Goal: Task Accomplishment & Management: Complete application form

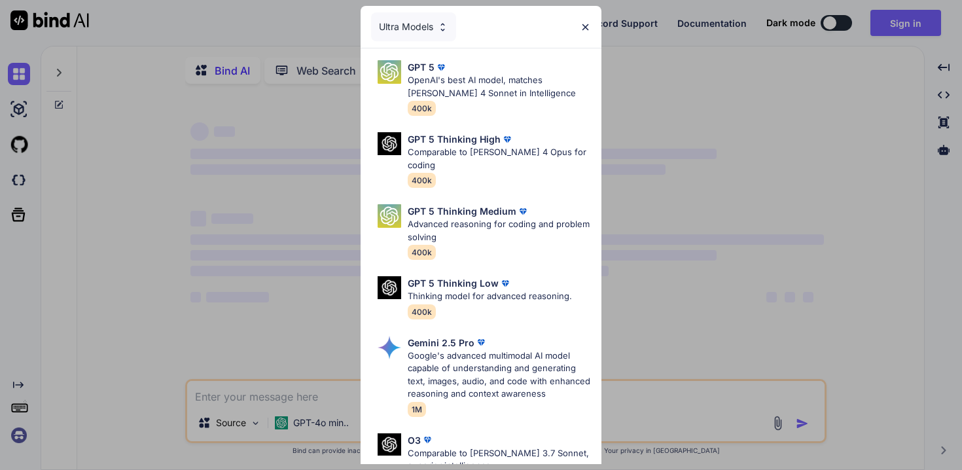
click at [593, 30] on div "Ultra Models" at bounding box center [480, 27] width 241 height 42
type textarea "x"
click at [587, 27] on img at bounding box center [585, 27] width 11 height 11
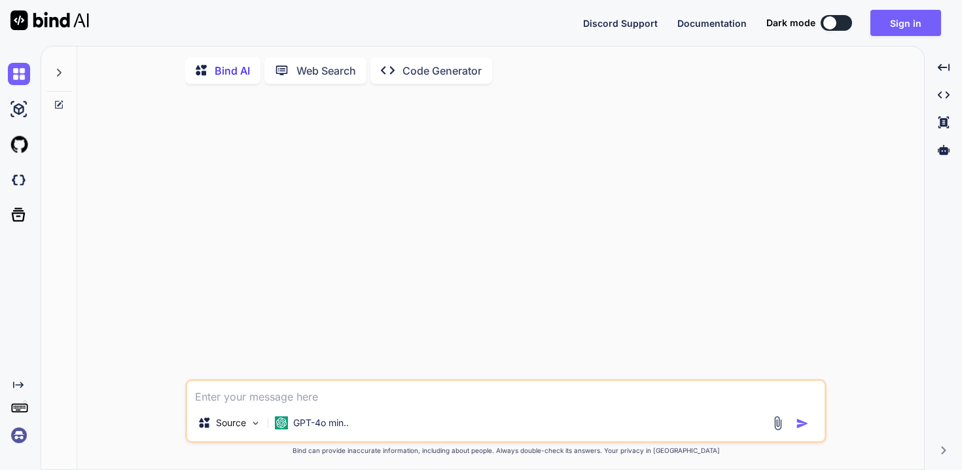
click at [20, 436] on img at bounding box center [19, 435] width 22 height 22
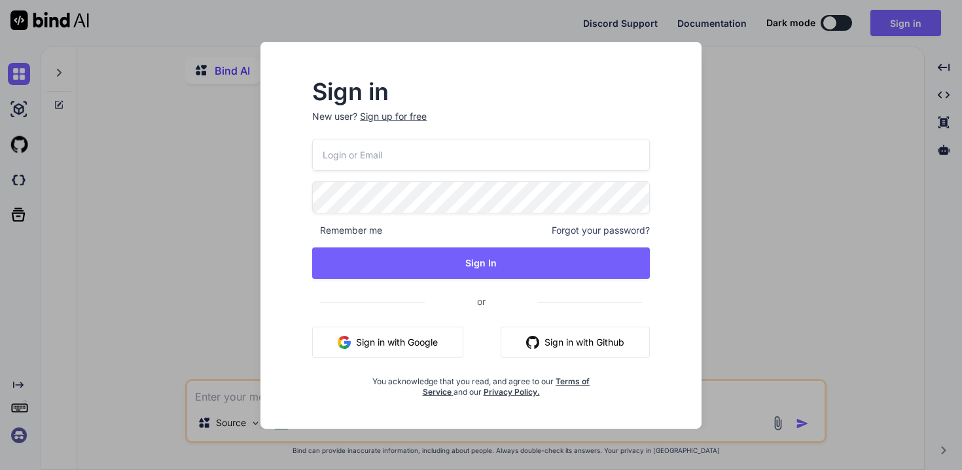
click at [370, 161] on input "email" at bounding box center [481, 155] width 338 height 32
type input "[EMAIL_ADDRESS][DOMAIN_NAME]"
click at [402, 114] on div "Sign up for free" at bounding box center [393, 116] width 67 height 13
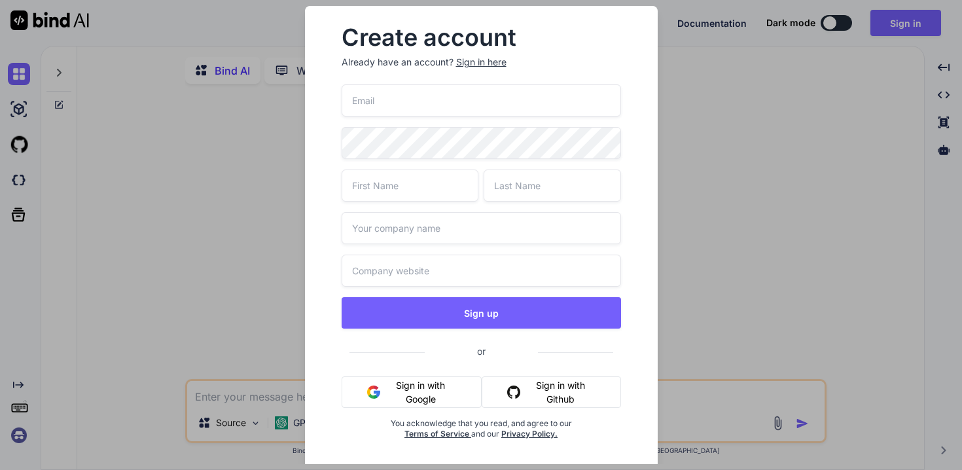
click at [408, 101] on input "email" at bounding box center [480, 100] width 279 height 32
type input "[EMAIL_ADDRESS][DOMAIN_NAME]"
click at [419, 183] on input "text" at bounding box center [409, 185] width 137 height 32
type input "IChing"
click at [517, 182] on input "text" at bounding box center [551, 185] width 137 height 32
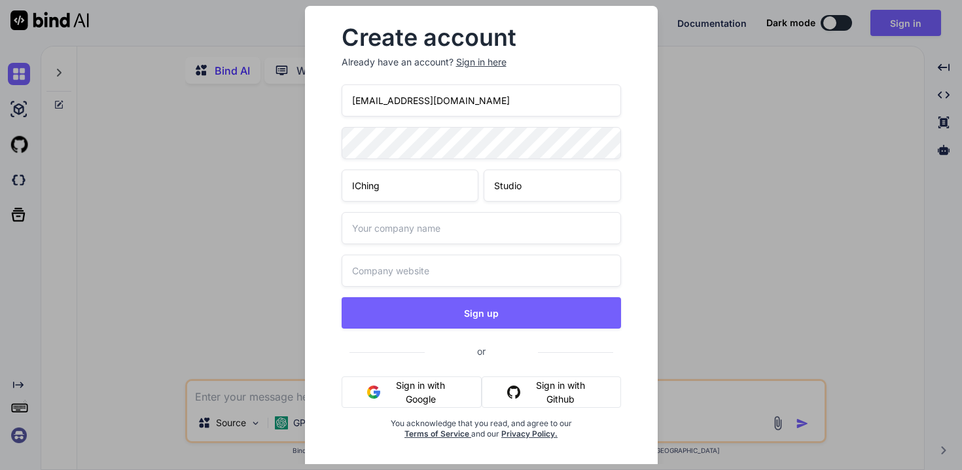
type input "Studio"
click at [464, 229] on input "text" at bounding box center [480, 228] width 279 height 32
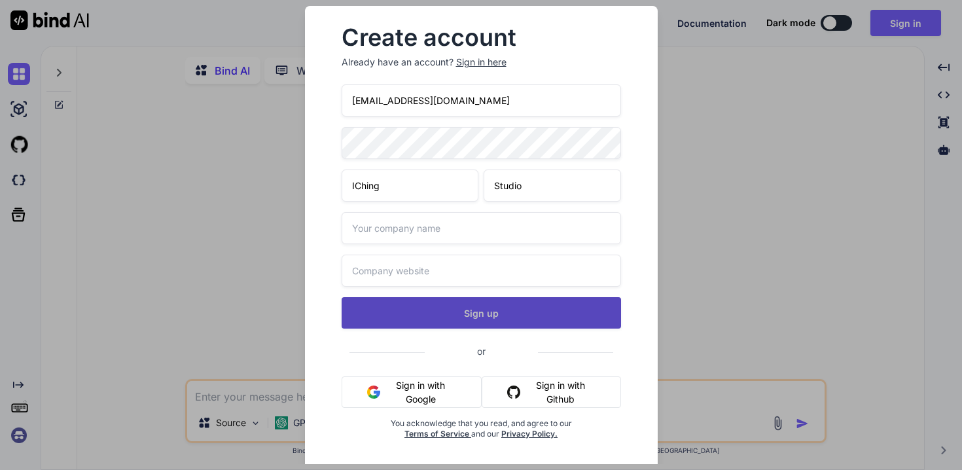
click at [482, 305] on div "[EMAIL_ADDRESS][DOMAIN_NAME] IChing Studio Sign up or Sign in with Google Sign …" at bounding box center [480, 277] width 279 height 386
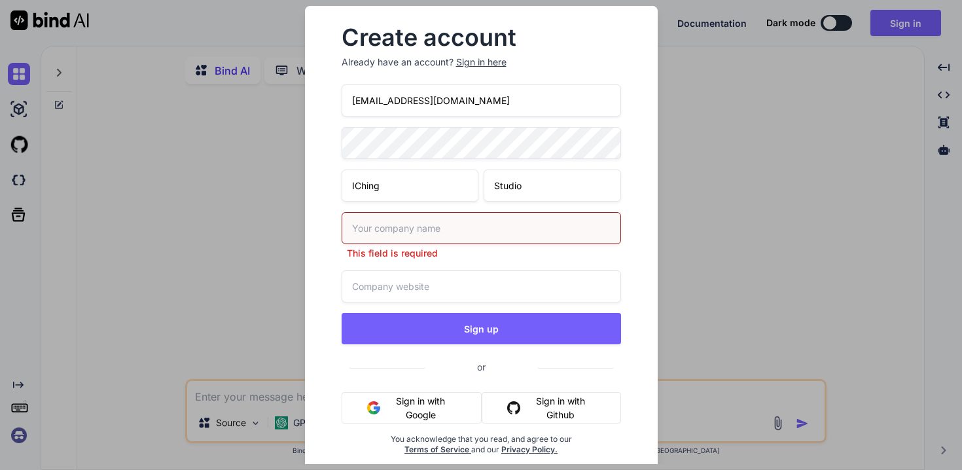
click at [445, 236] on input "text" at bounding box center [480, 228] width 279 height 32
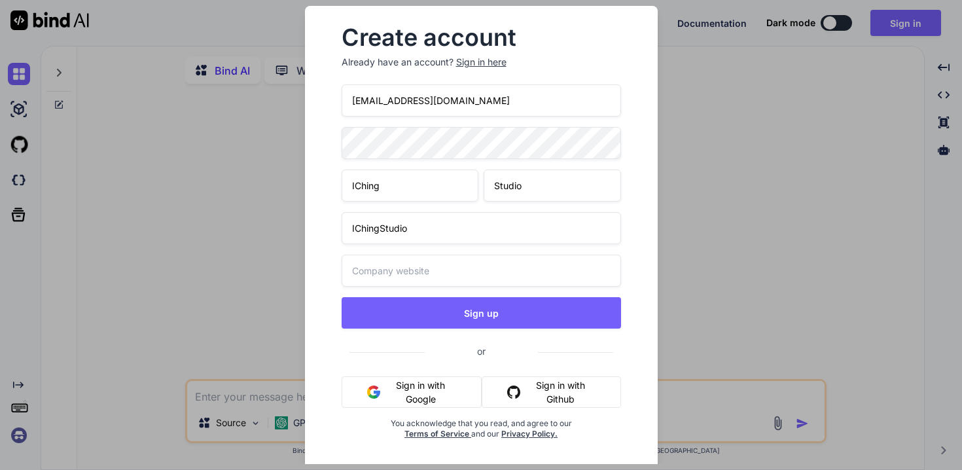
click at [449, 290] on div "[EMAIL_ADDRESS][DOMAIN_NAME] IChing Studio IChingStudio Sign up or Sign in with…" at bounding box center [480, 277] width 279 height 386
click at [451, 274] on input "text" at bounding box center [480, 270] width 279 height 32
click at [380, 229] on input "IChingStudio" at bounding box center [480, 228] width 279 height 32
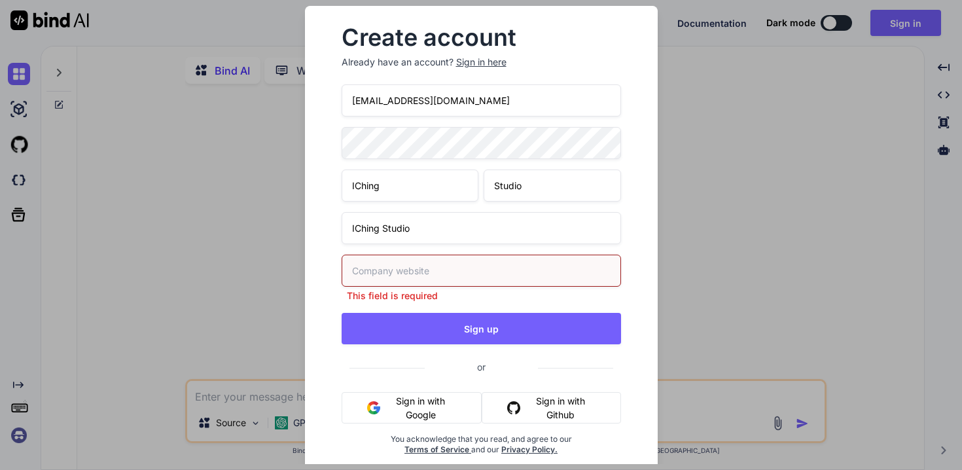
type input "IChing Studio"
click at [400, 265] on input "text" at bounding box center [480, 270] width 279 height 32
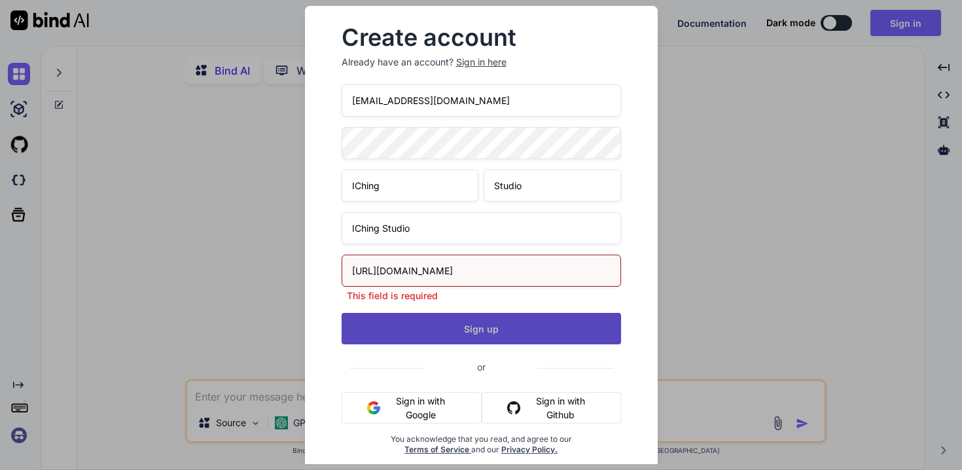
type input "[URL][DOMAIN_NAME]"
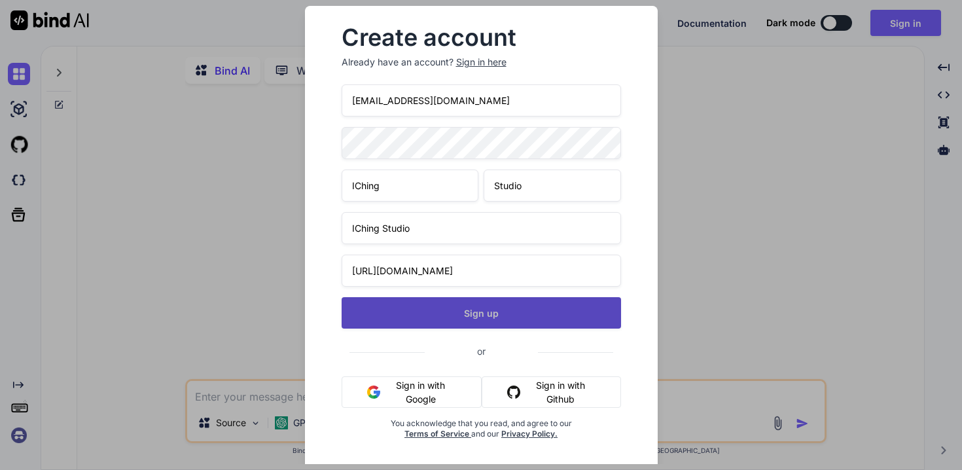
click at [487, 328] on div "[EMAIL_ADDRESS][DOMAIN_NAME] IChing Studio IChing Studio [URL][DOMAIN_NAME] Sig…" at bounding box center [480, 277] width 279 height 386
click at [487, 311] on button "Sign up" at bounding box center [480, 312] width 279 height 31
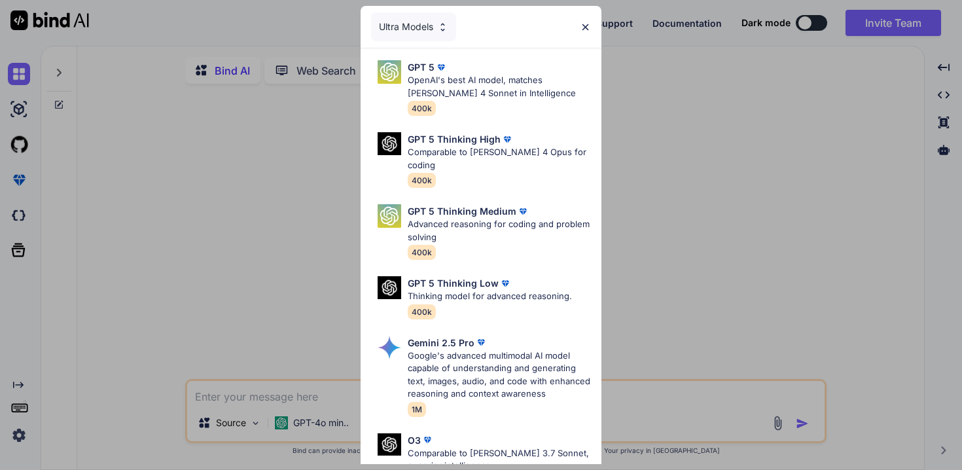
click at [587, 24] on img at bounding box center [585, 27] width 11 height 11
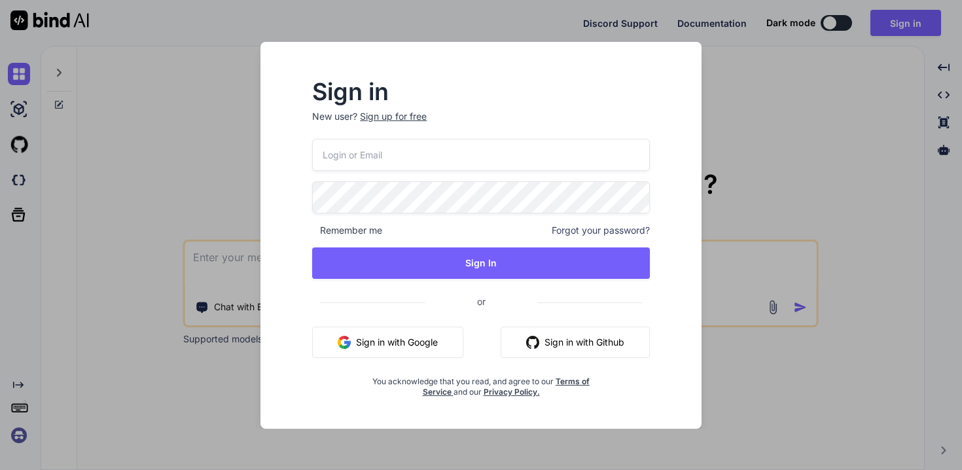
click at [173, 137] on div "Sign in New user? Sign up for free Remember me Forgot your password? Sign In or…" at bounding box center [481, 235] width 962 height 470
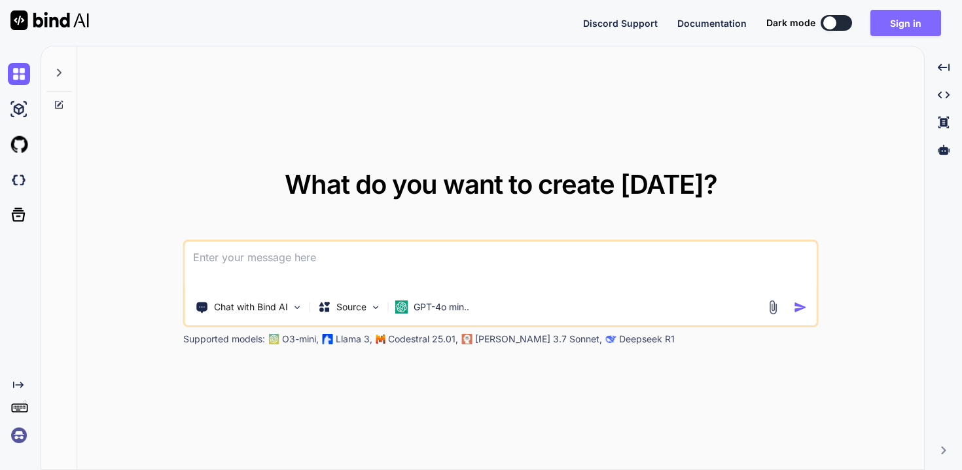
click at [916, 26] on button "Sign in" at bounding box center [905, 23] width 71 height 26
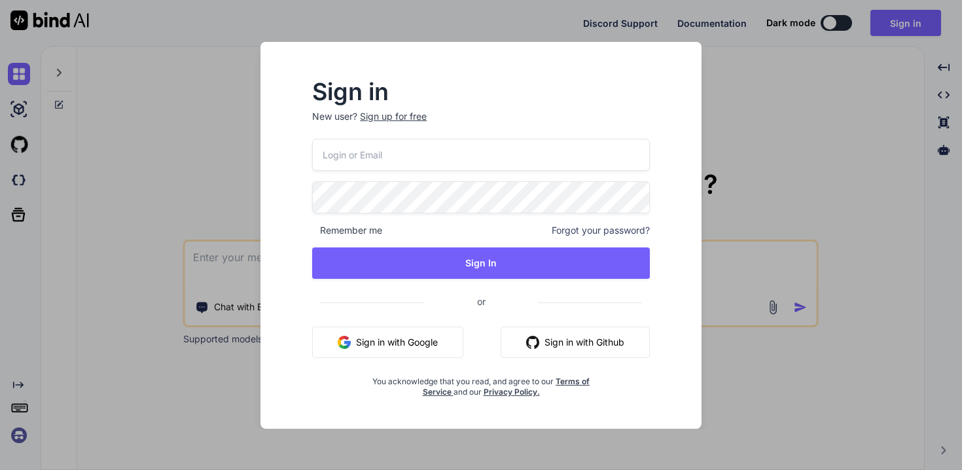
click at [465, 151] on input "email" at bounding box center [481, 155] width 338 height 32
type input "[EMAIL_ADDRESS][DOMAIN_NAME]"
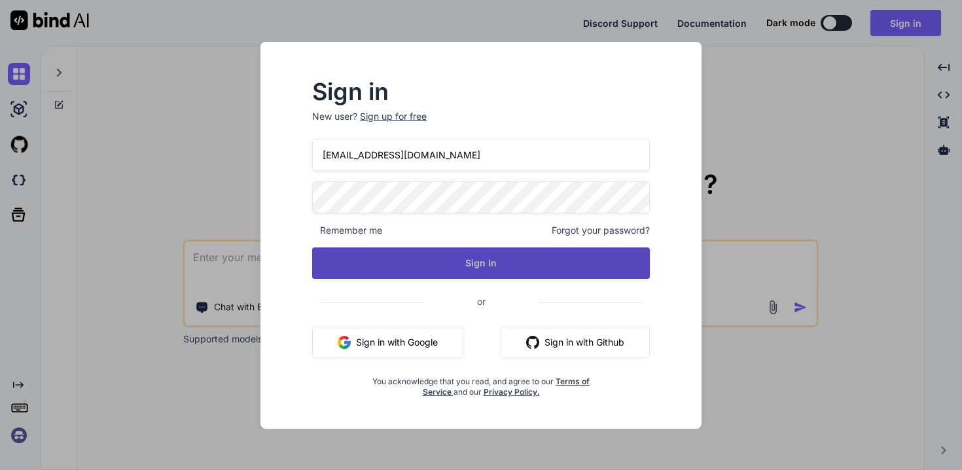
click at [495, 262] on button "Sign In" at bounding box center [481, 262] width 338 height 31
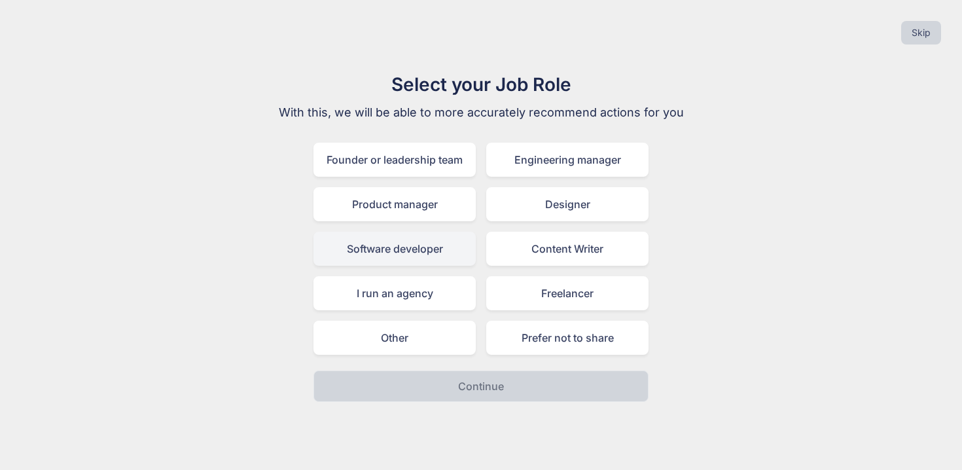
click at [396, 252] on div "Software developer" at bounding box center [394, 249] width 162 height 34
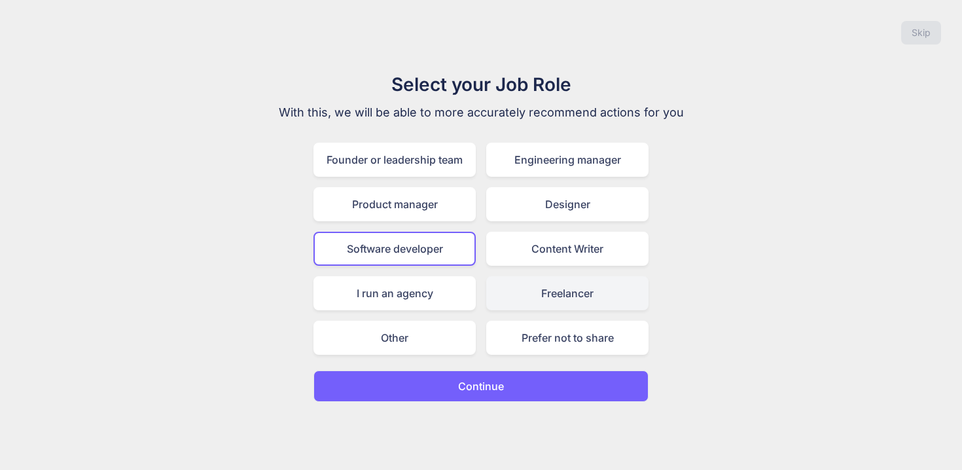
click at [533, 290] on div "Freelancer" at bounding box center [567, 293] width 162 height 34
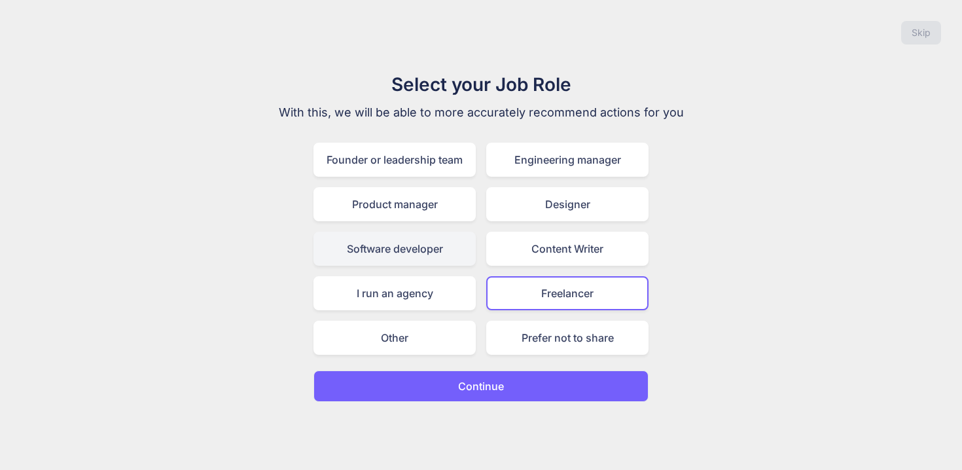
click at [415, 253] on div "Software developer" at bounding box center [394, 249] width 162 height 34
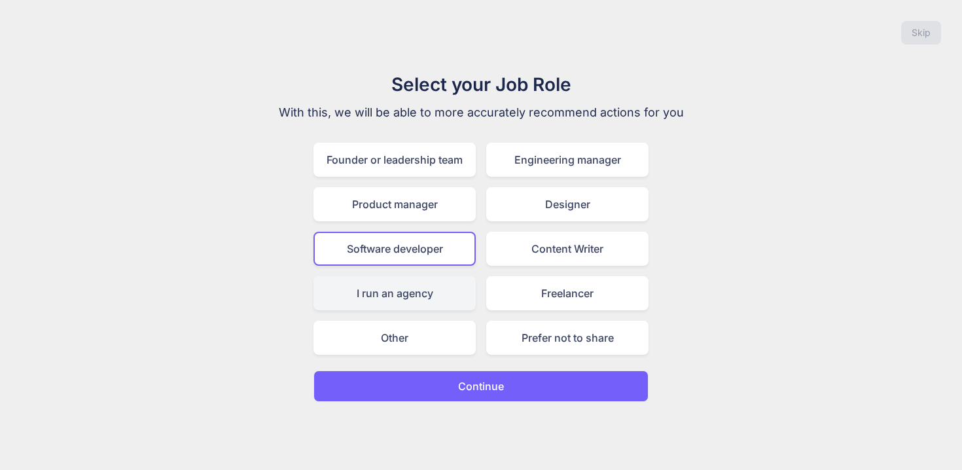
click at [406, 296] on div "I run an agency" at bounding box center [394, 293] width 162 height 34
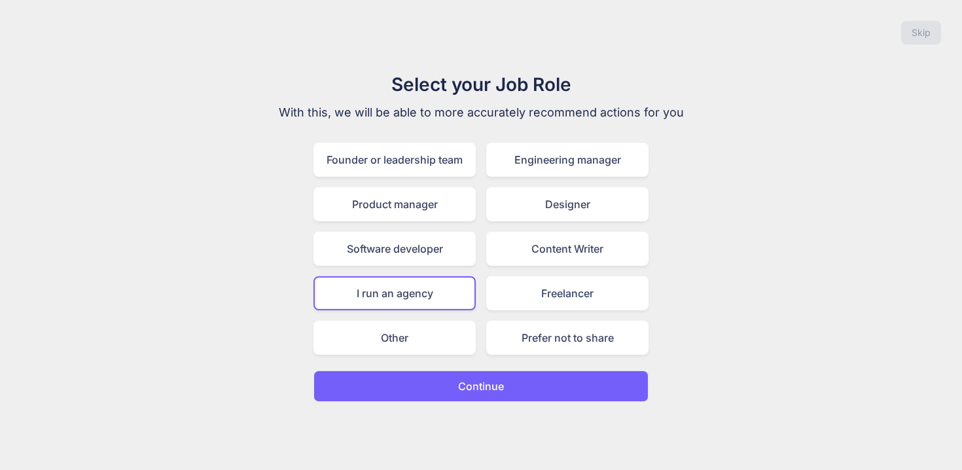
click at [493, 384] on p "Continue" at bounding box center [481, 386] width 46 height 16
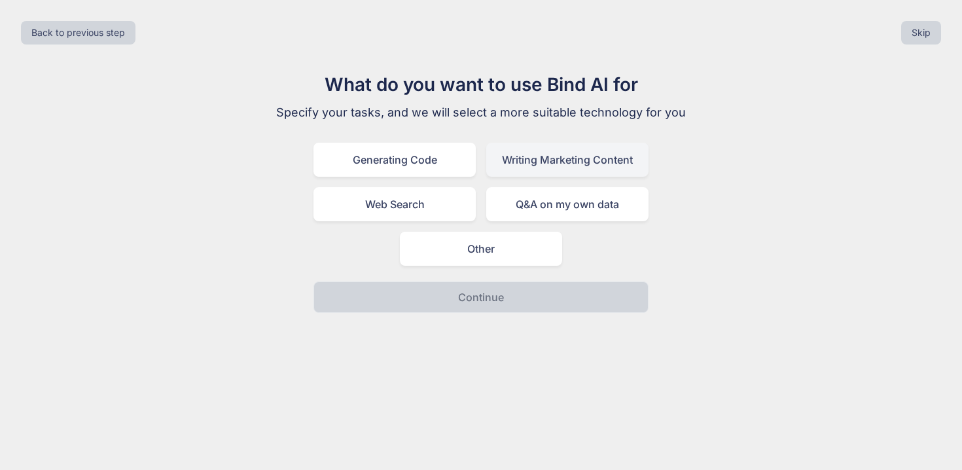
click at [566, 161] on div "Writing Marketing Content" at bounding box center [567, 160] width 162 height 34
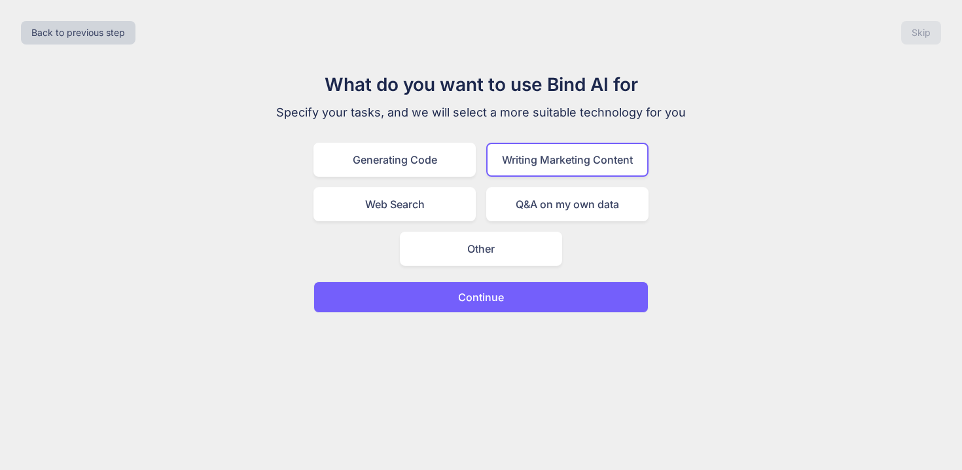
click at [474, 301] on p "Continue" at bounding box center [481, 297] width 46 height 16
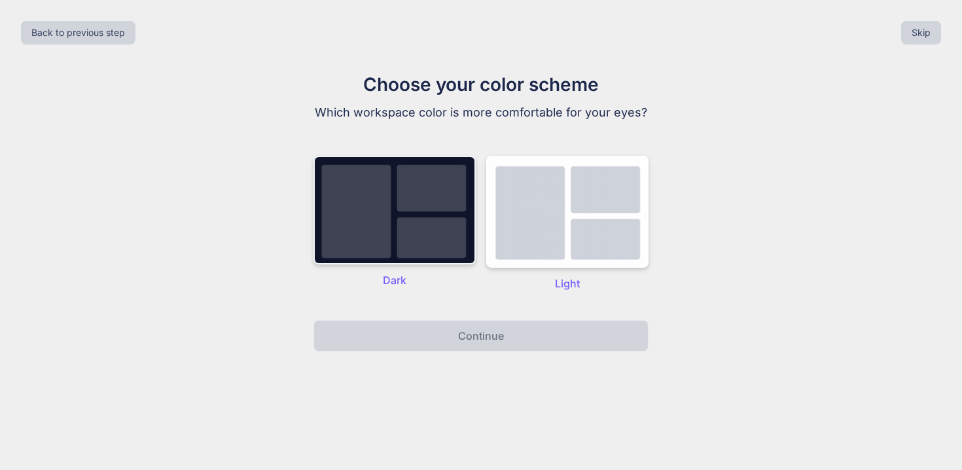
click at [425, 203] on img at bounding box center [394, 210] width 162 height 109
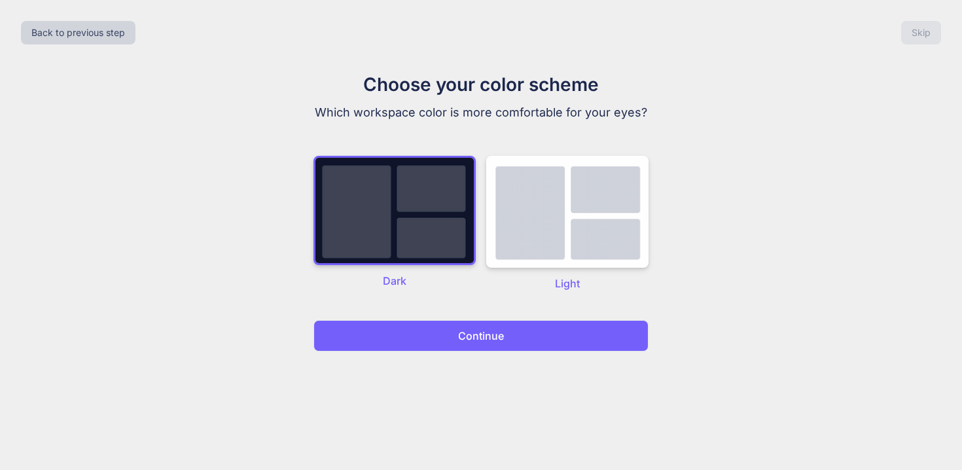
click at [485, 336] on p "Continue" at bounding box center [481, 336] width 46 height 16
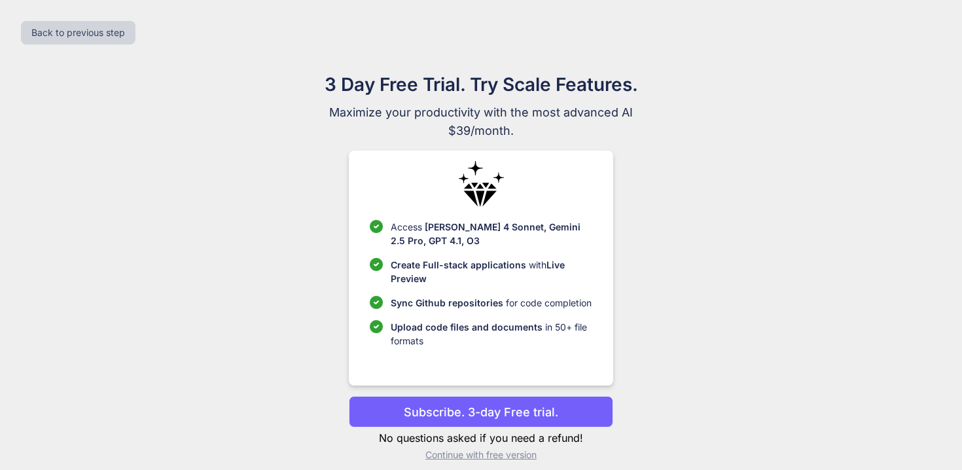
click at [512, 454] on p "Continue with free version" at bounding box center [481, 454] width 264 height 13
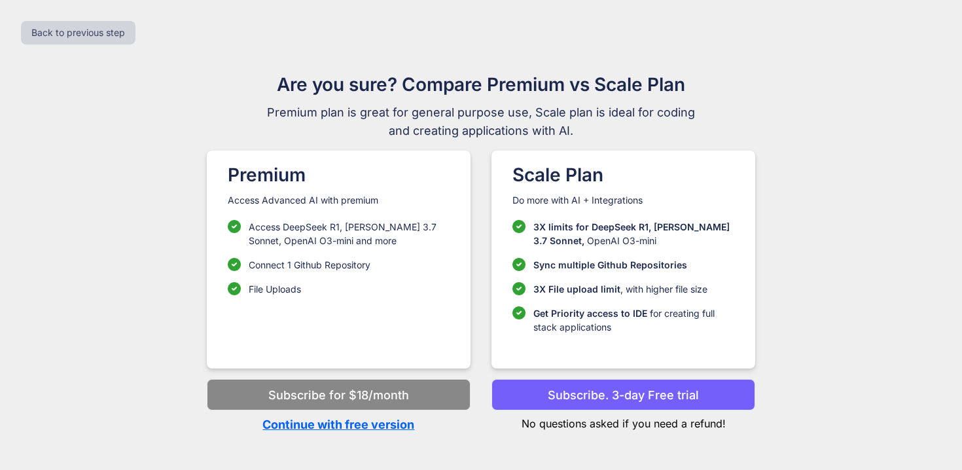
click at [394, 421] on p "Continue with free version" at bounding box center [339, 424] width 264 height 18
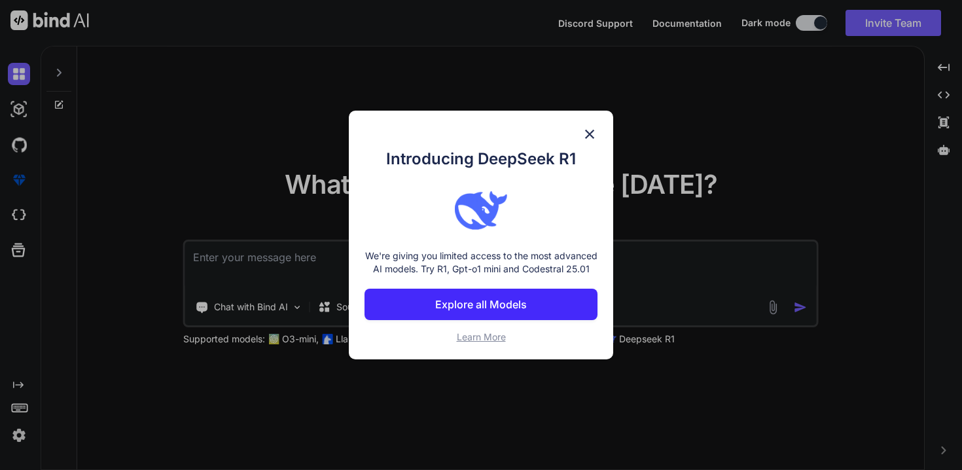
click at [393, 423] on div "Introducing DeepSeek R1 We're giving you limited access to the most advanced AI…" at bounding box center [481, 235] width 962 height 470
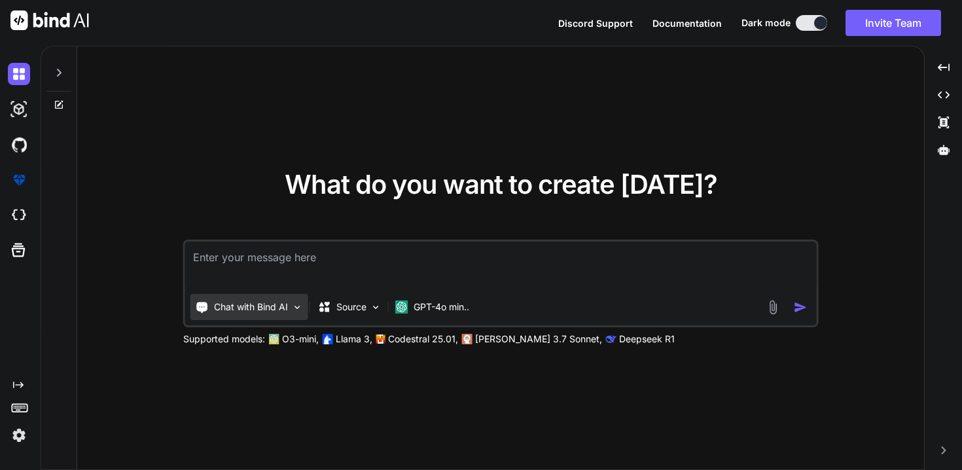
click at [297, 308] on img at bounding box center [297, 307] width 11 height 11
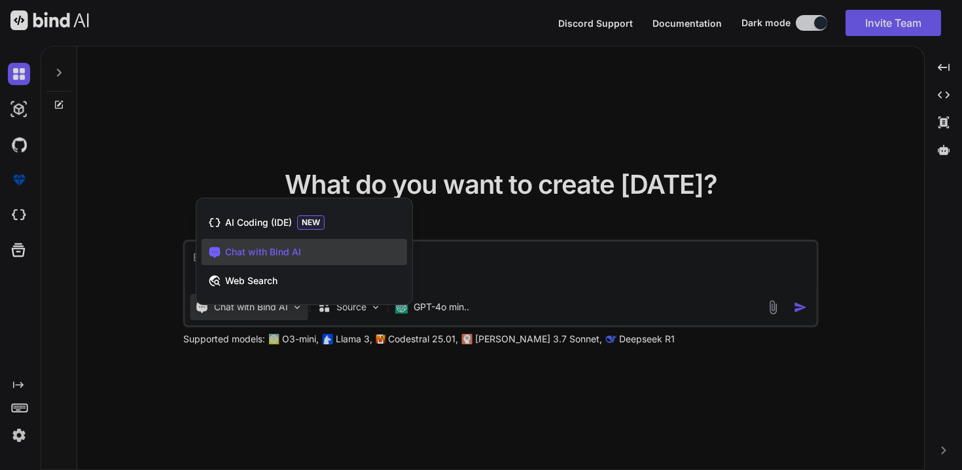
click at [375, 311] on div at bounding box center [481, 235] width 962 height 470
